Goal: Task Accomplishment & Management: Use online tool/utility

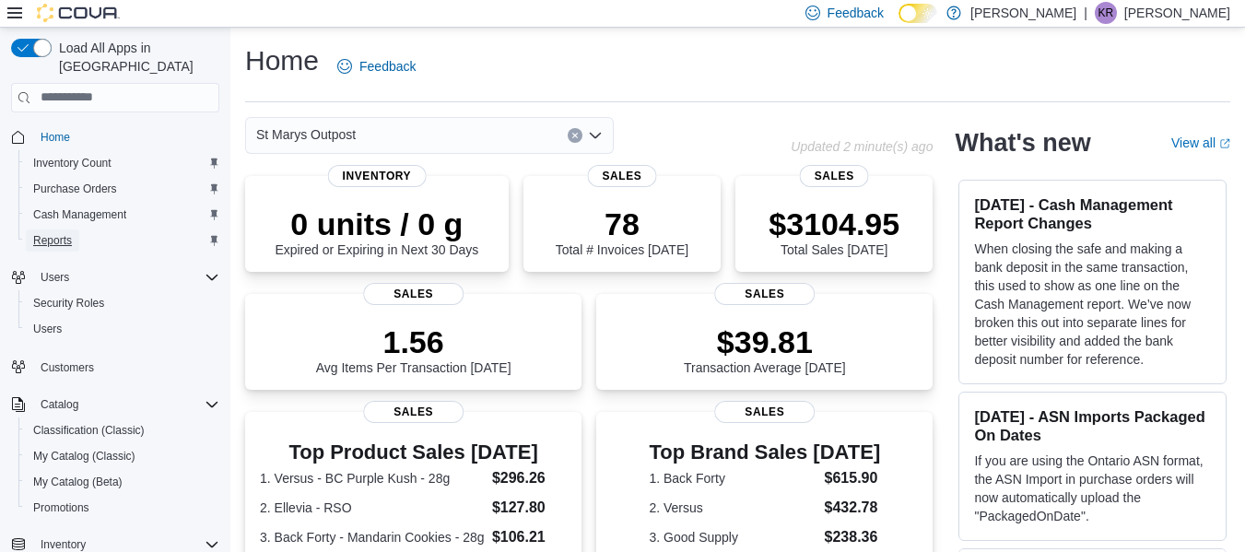
click at [77, 230] on link "Reports" at bounding box center [52, 241] width 53 height 22
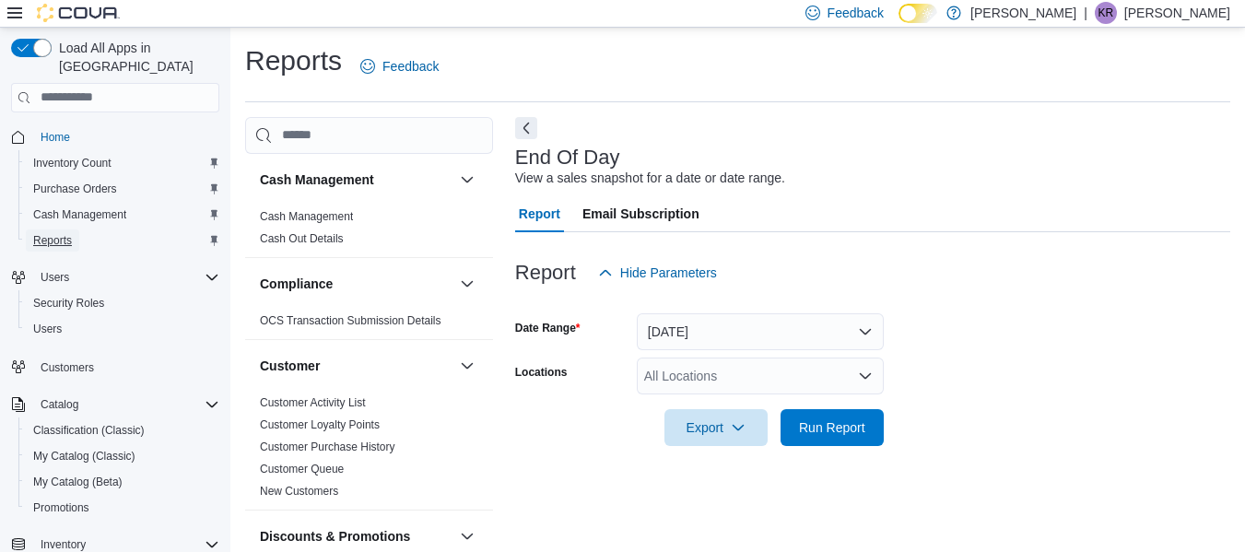
scroll to position [30, 0]
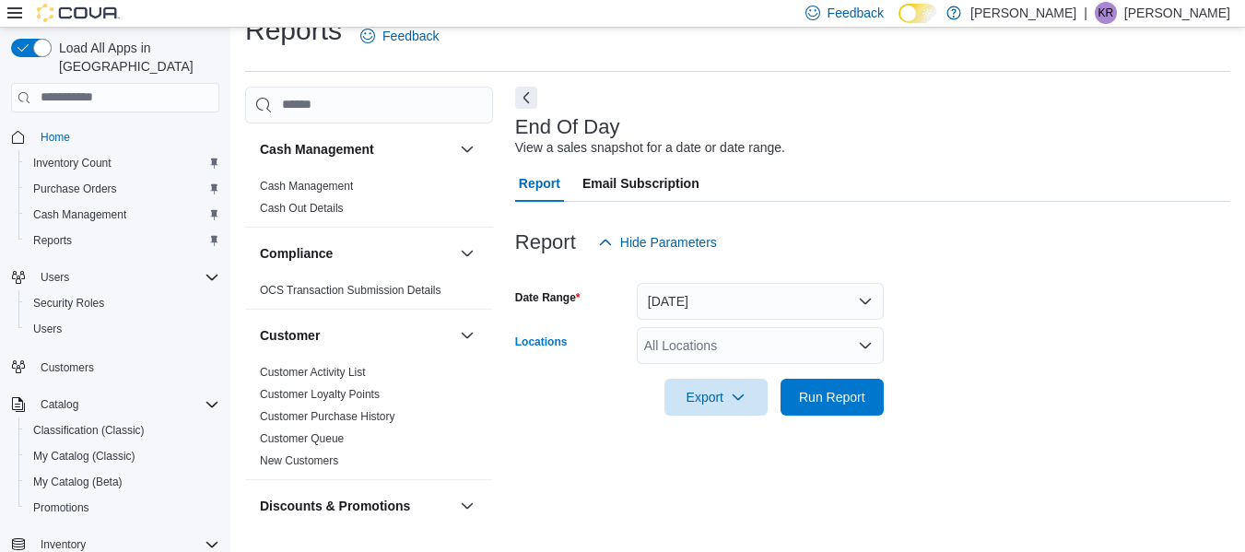
drag, startPoint x: 728, startPoint y: 354, endPoint x: 741, endPoint y: 339, distance: 19.6
click at [729, 354] on div "All Locations" at bounding box center [760, 345] width 247 height 37
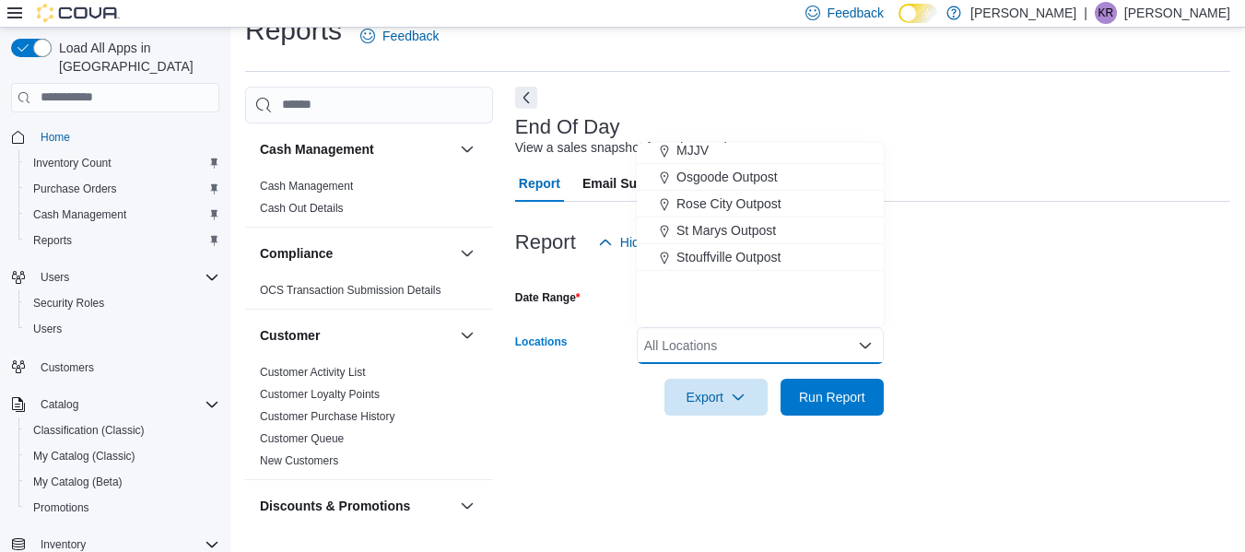
scroll to position [461, 0]
click at [727, 227] on span "St Marys Outpost" at bounding box center [727, 229] width 100 height 18
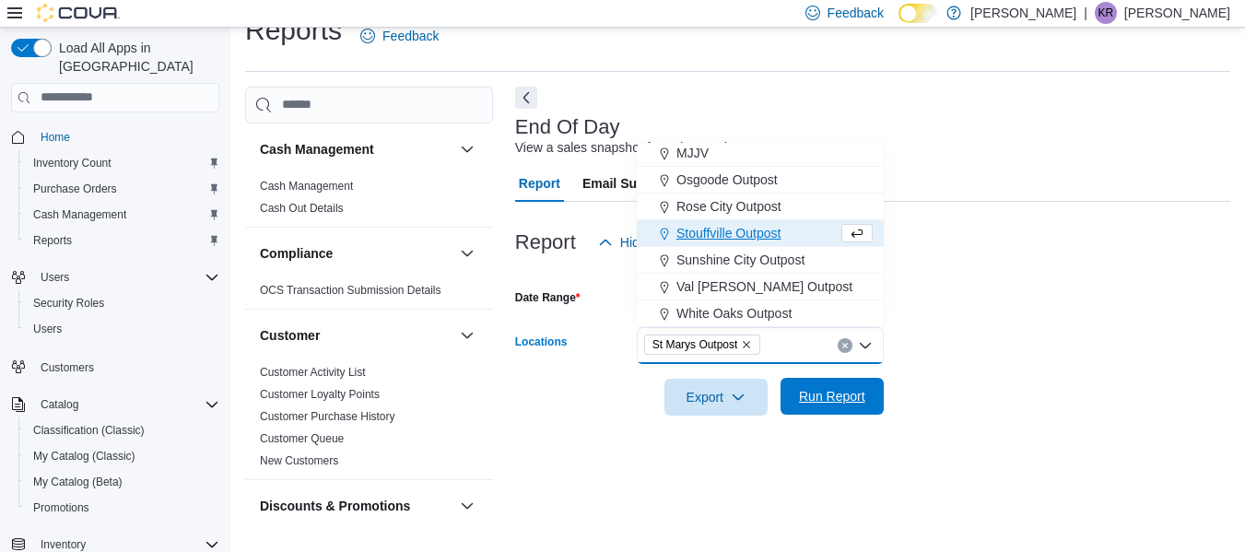
click at [833, 400] on span "Run Report" at bounding box center [832, 396] width 66 height 18
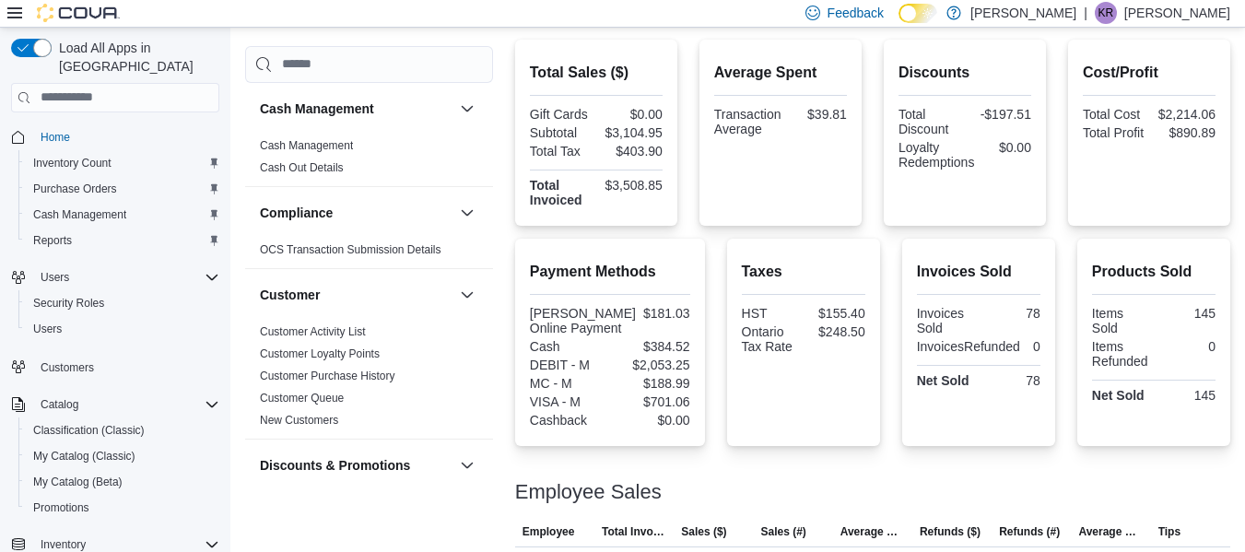
scroll to position [513, 0]
